Goal: Transaction & Acquisition: Download file/media

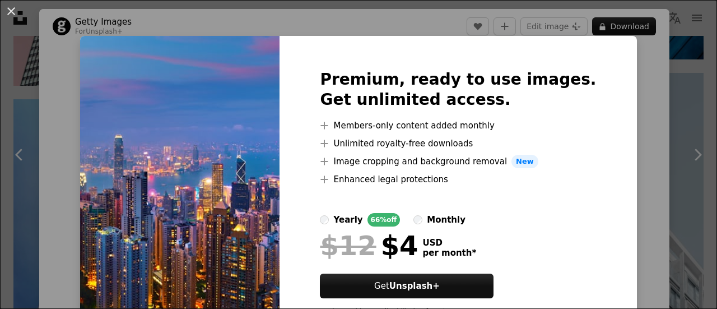
scroll to position [112, 0]
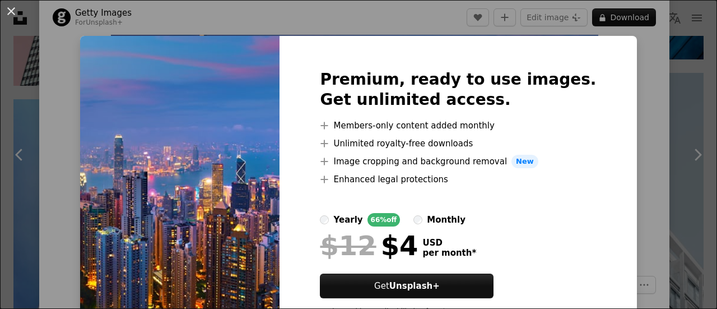
drag, startPoint x: 217, startPoint y: 193, endPoint x: 156, endPoint y: 88, distance: 122.1
click at [217, 193] on img at bounding box center [180, 197] width 200 height 323
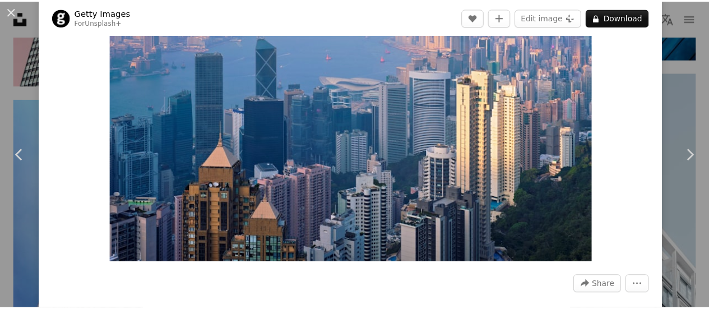
scroll to position [56, 0]
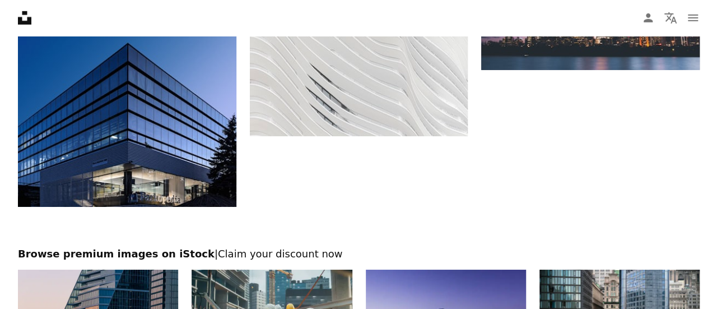
scroll to position [3747, 0]
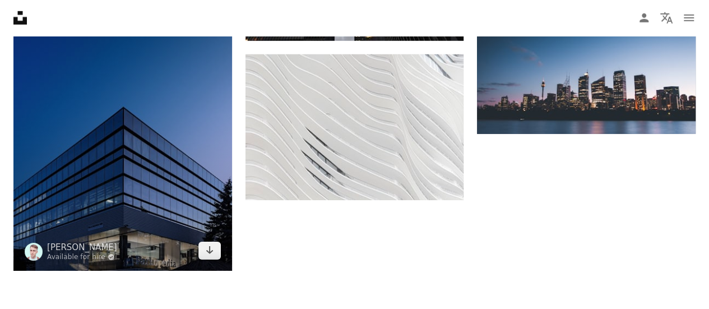
click at [145, 173] on img at bounding box center [122, 106] width 219 height 327
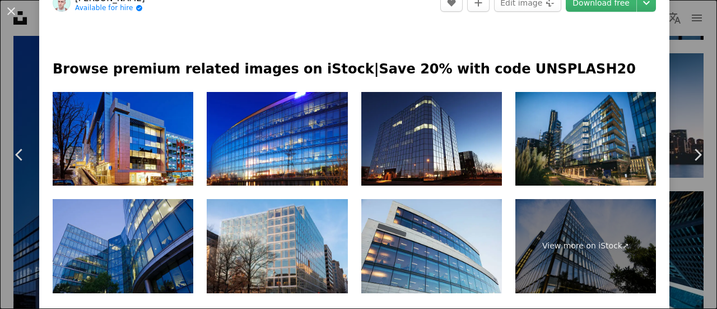
scroll to position [560, 0]
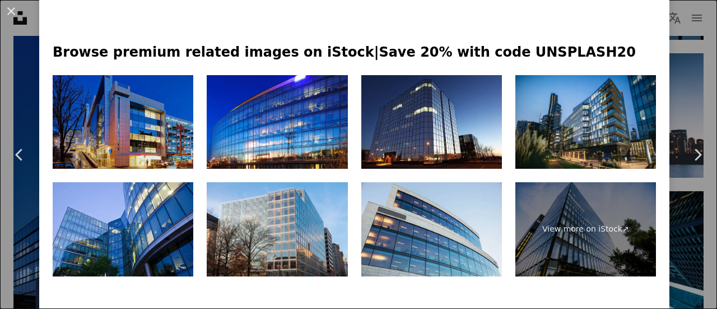
click at [136, 115] on img at bounding box center [123, 122] width 141 height 94
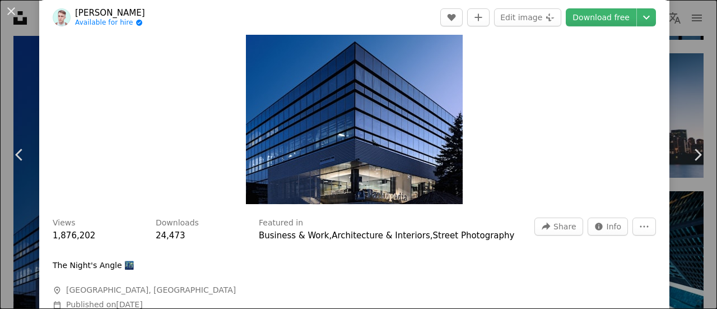
scroll to position [112, 0]
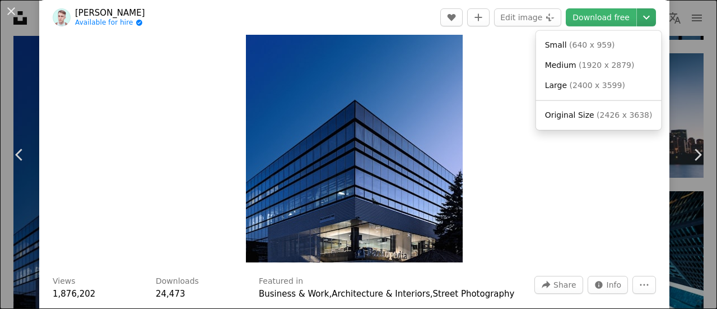
click at [638, 16] on icon "Chevron down" at bounding box center [647, 17] width 18 height 13
click at [585, 44] on span "( 640 x 959 )" at bounding box center [592, 44] width 46 height 9
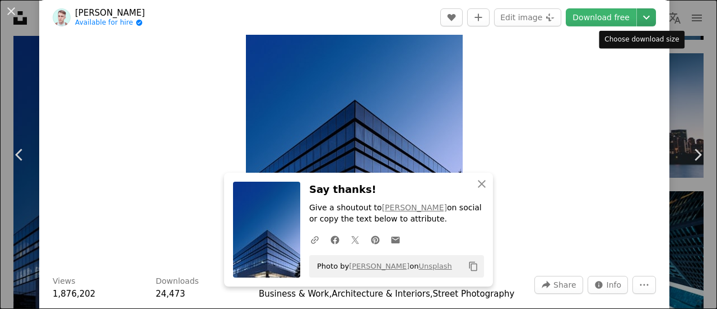
click at [638, 17] on icon "Chevron down" at bounding box center [647, 17] width 18 height 13
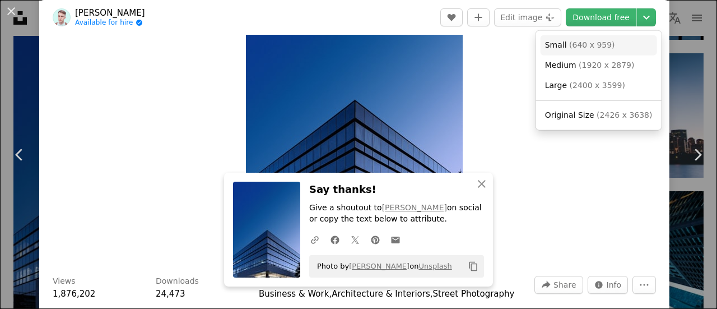
click at [592, 43] on span "( 640 x 959 )" at bounding box center [592, 44] width 46 height 9
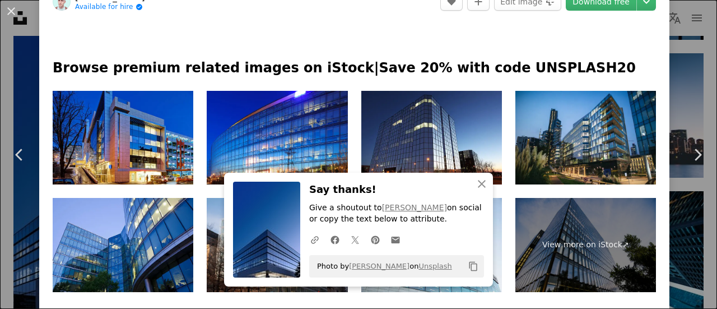
scroll to position [504, 0]
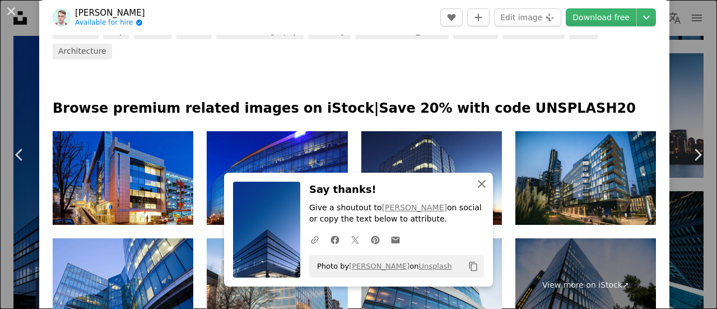
click at [476, 189] on icon "An X shape" at bounding box center [481, 183] width 13 height 13
